Goal: Navigation & Orientation: Find specific page/section

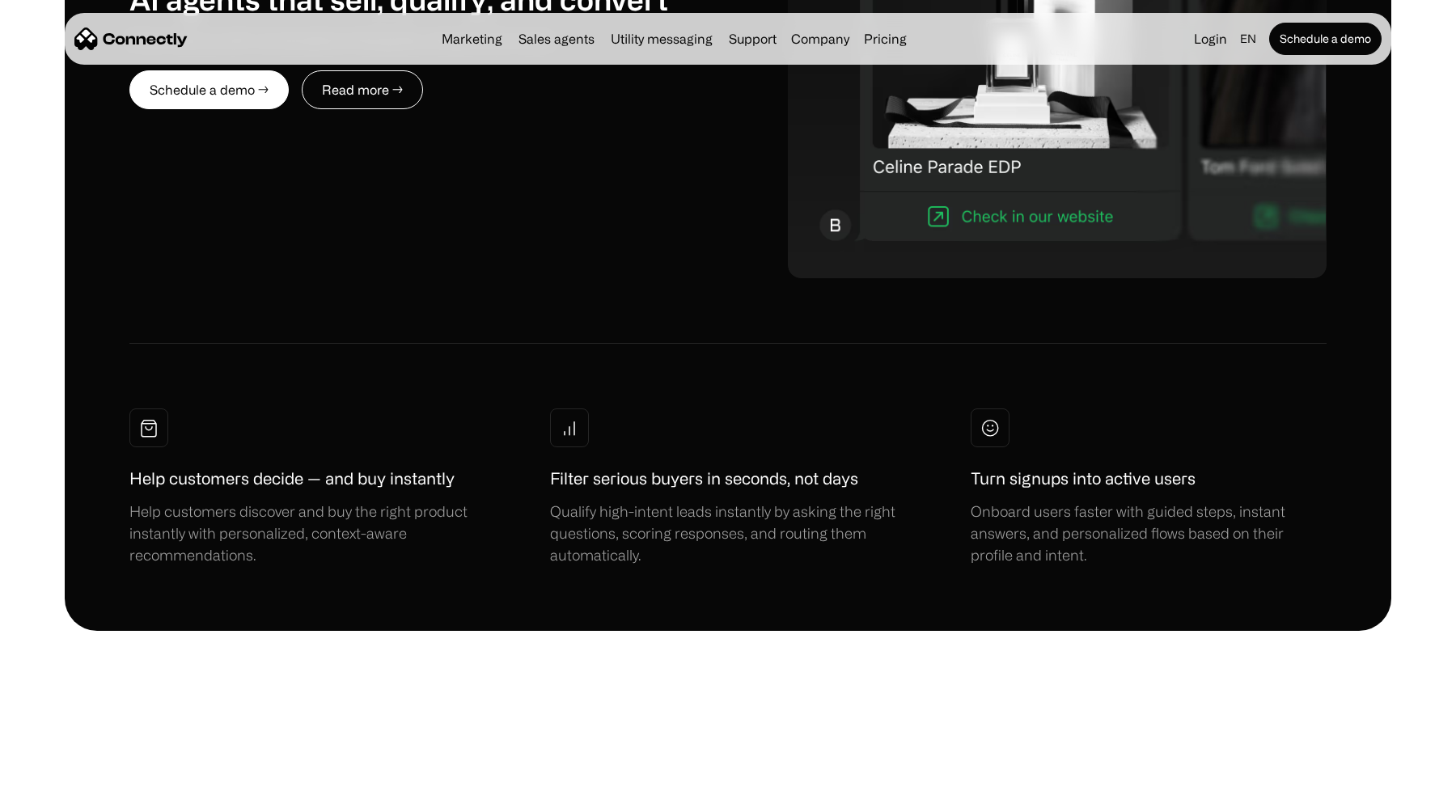
scroll to position [9346, 0]
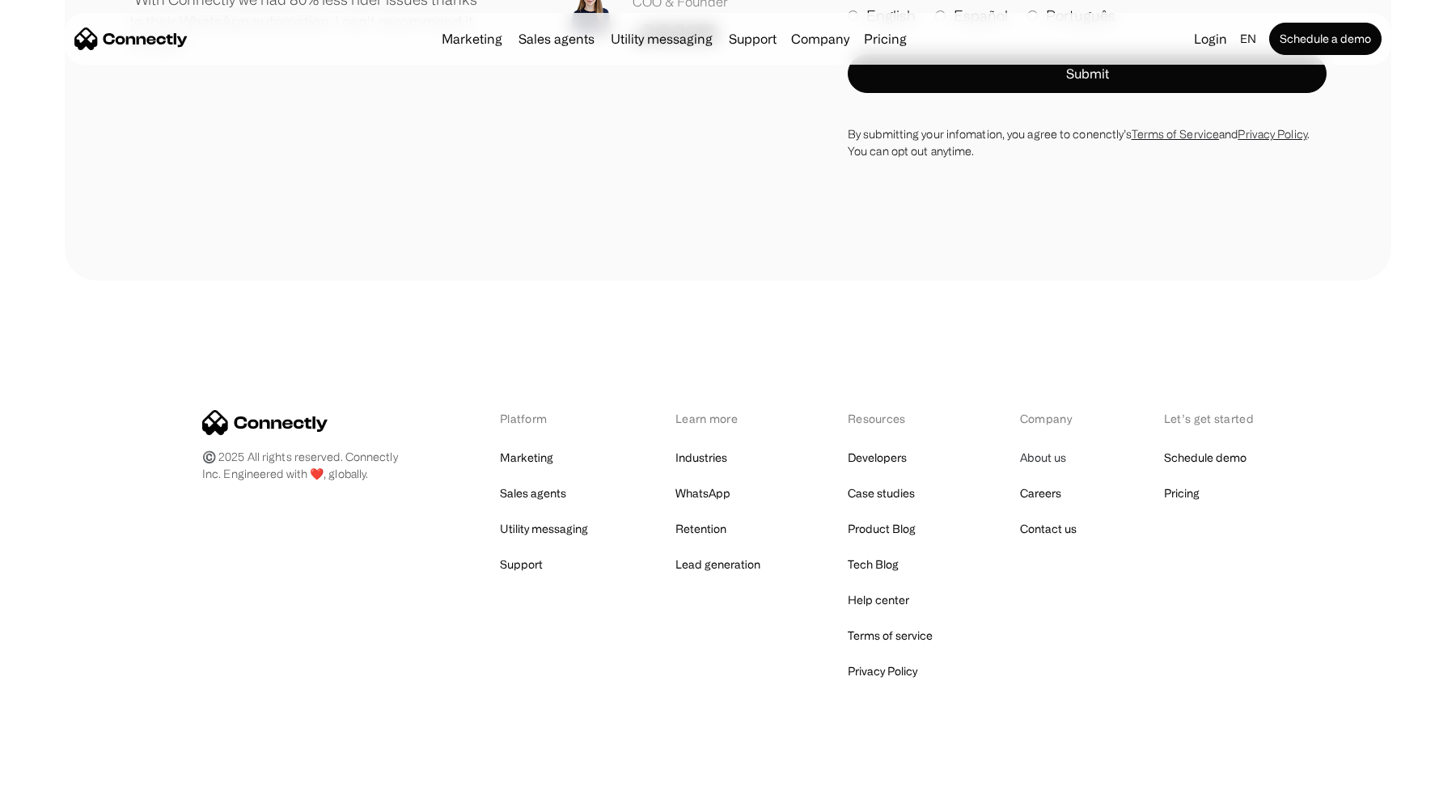
click at [1043, 469] on link "About us" at bounding box center [1043, 458] width 46 height 23
click at [1045, 463] on link "About us" at bounding box center [1043, 458] width 46 height 23
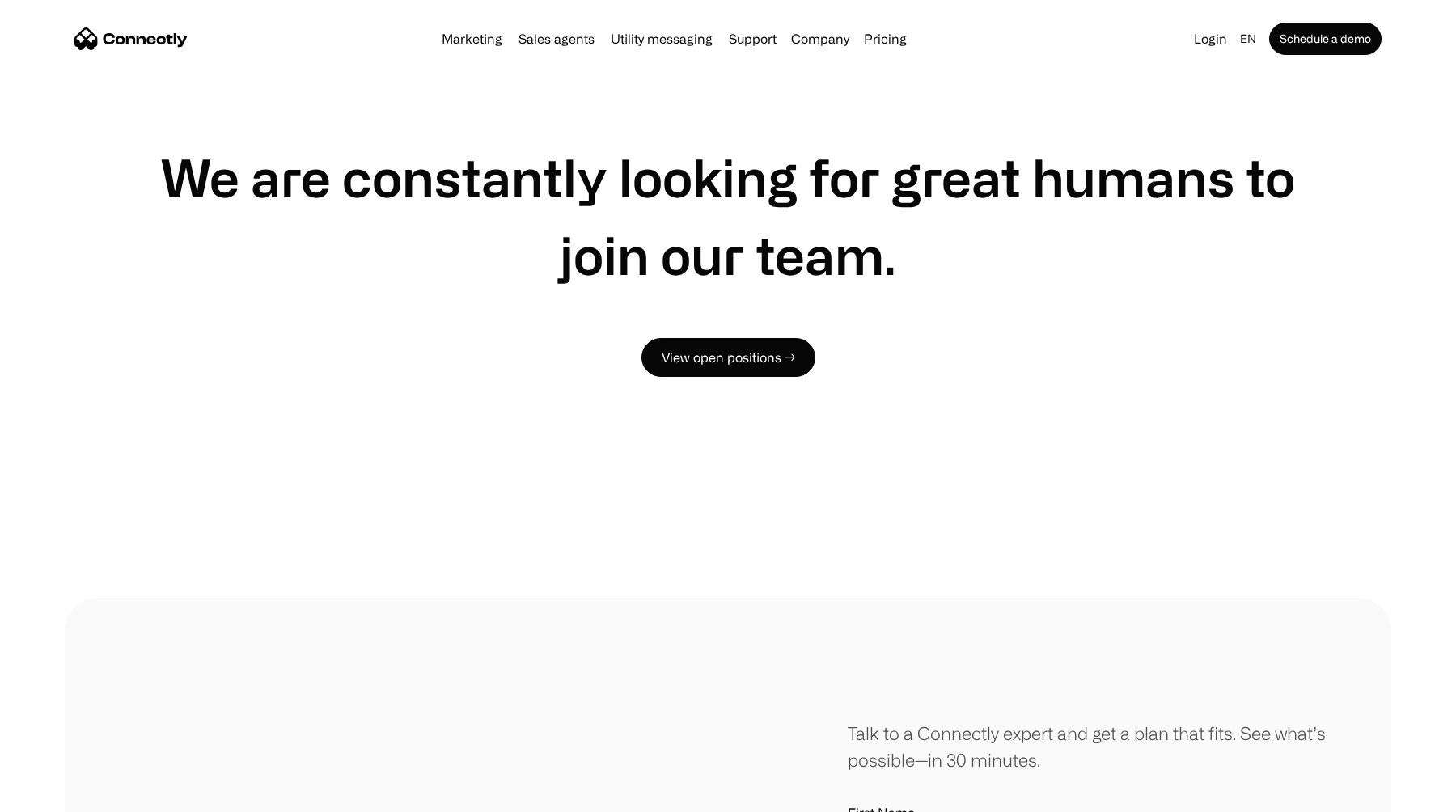
scroll to position [351, 0]
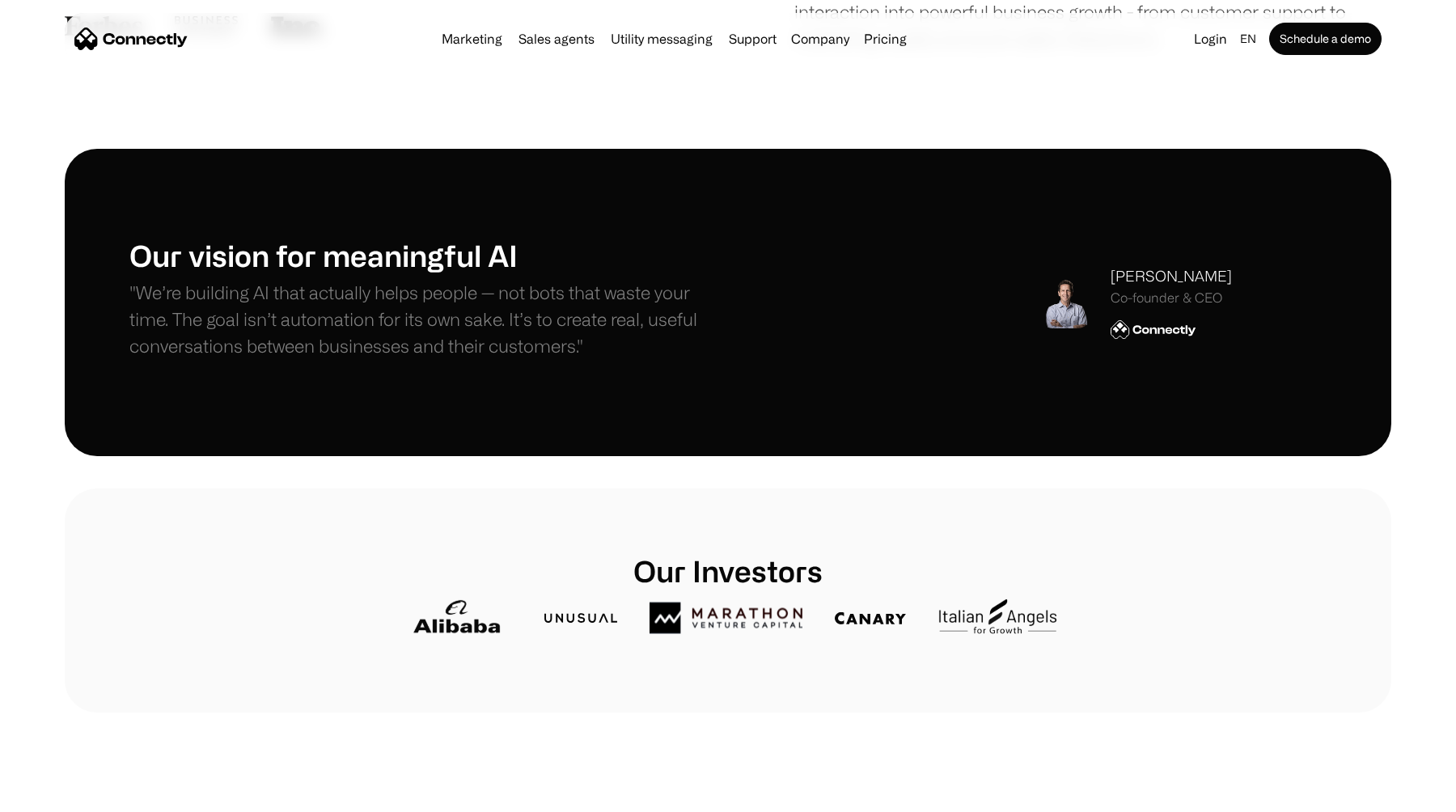
click at [1154, 291] on div "Co-founder & CEO" at bounding box center [1171, 298] width 121 height 15
click at [1134, 338] on img at bounding box center [1153, 329] width 86 height 20
click at [1149, 320] on img at bounding box center [1153, 329] width 86 height 20
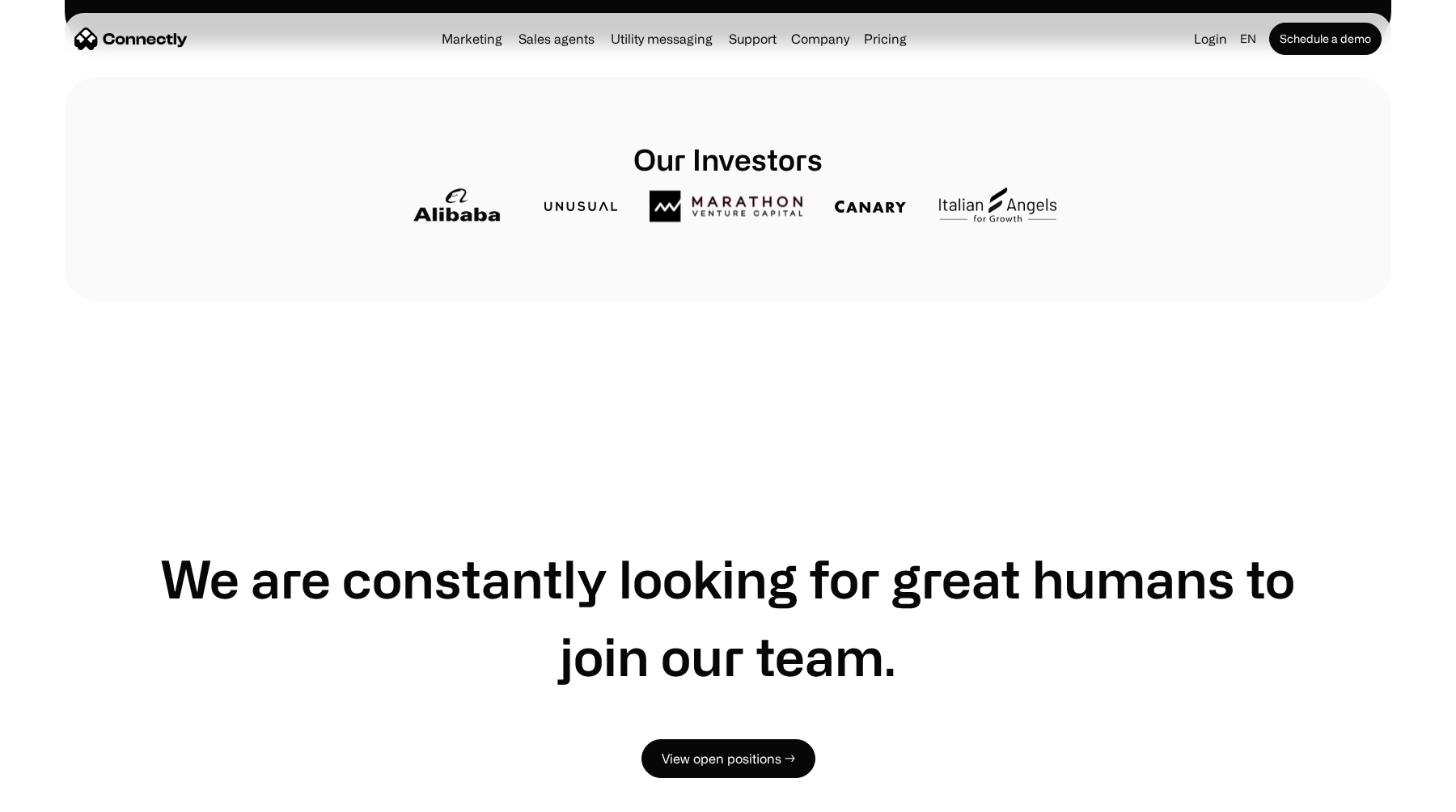
scroll to position [1164, 0]
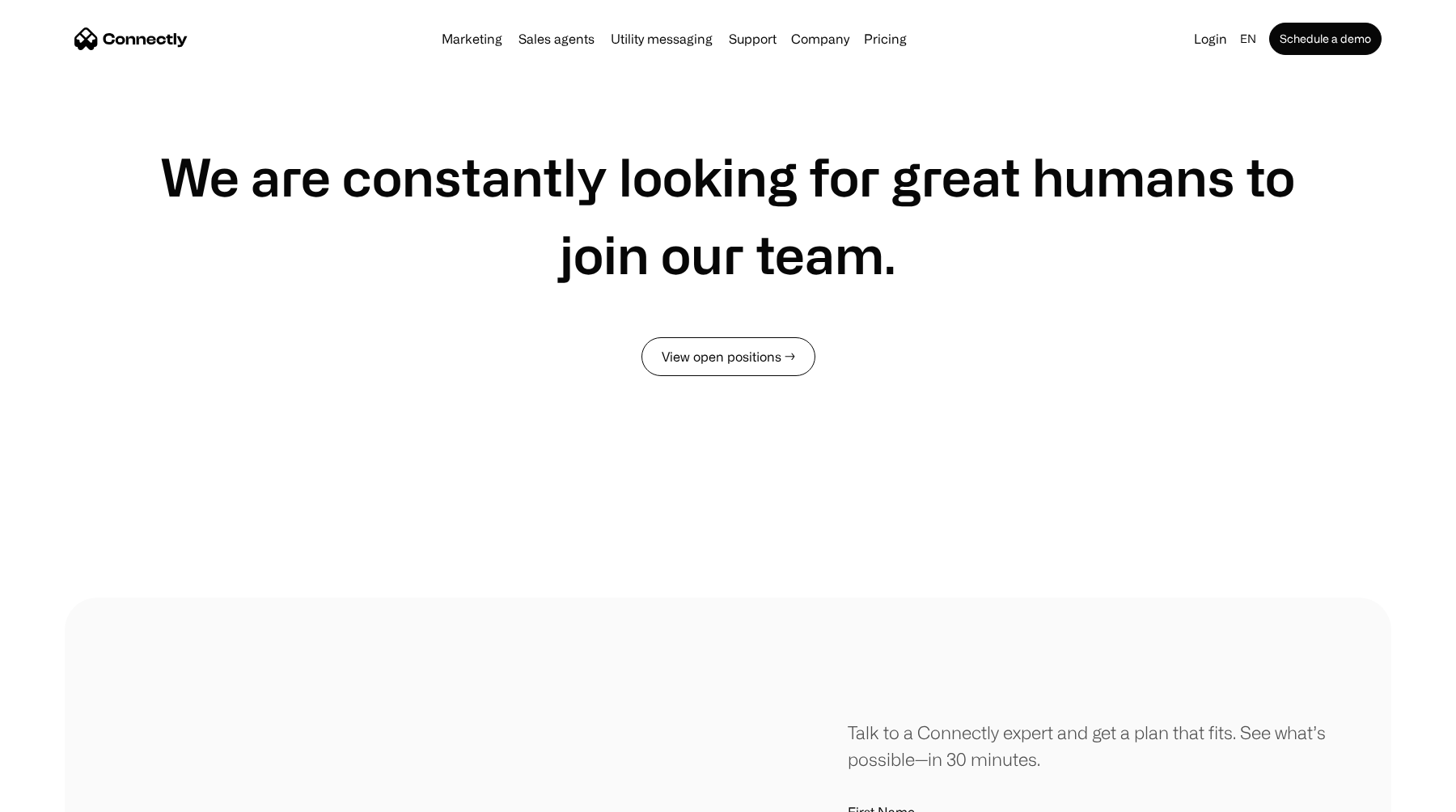
click at [760, 364] on link "View open positions →" at bounding box center [728, 357] width 174 height 39
